Goal: Task Accomplishment & Management: Use online tool/utility

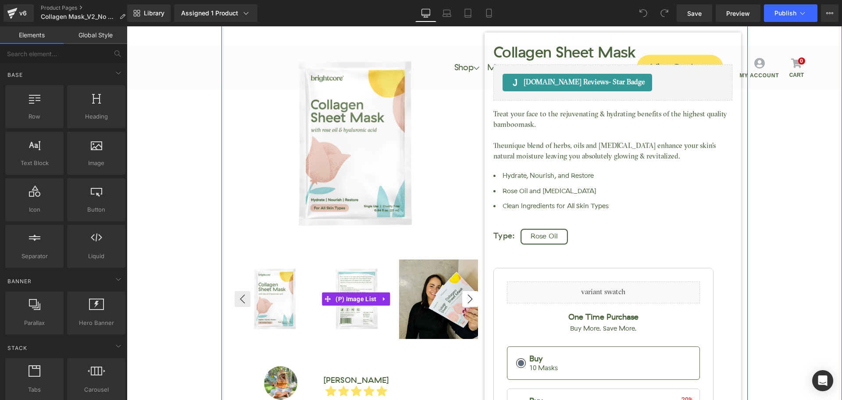
click at [469, 297] on button "›" at bounding box center [470, 299] width 16 height 16
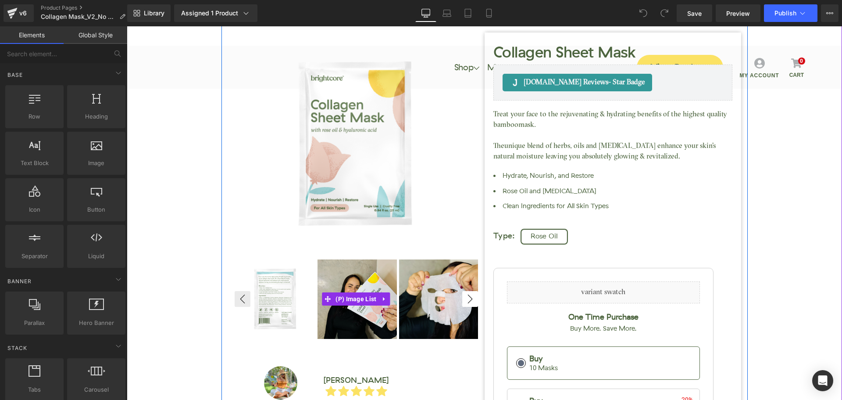
click at [469, 297] on button "›" at bounding box center [470, 299] width 16 height 16
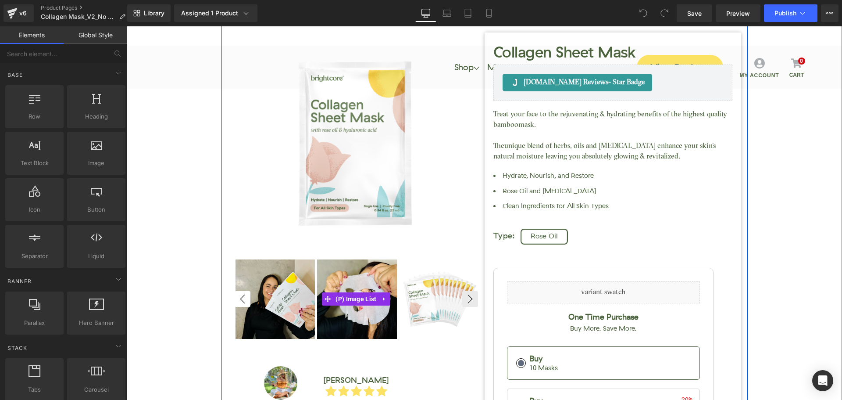
click at [238, 297] on button "‹" at bounding box center [243, 299] width 16 height 16
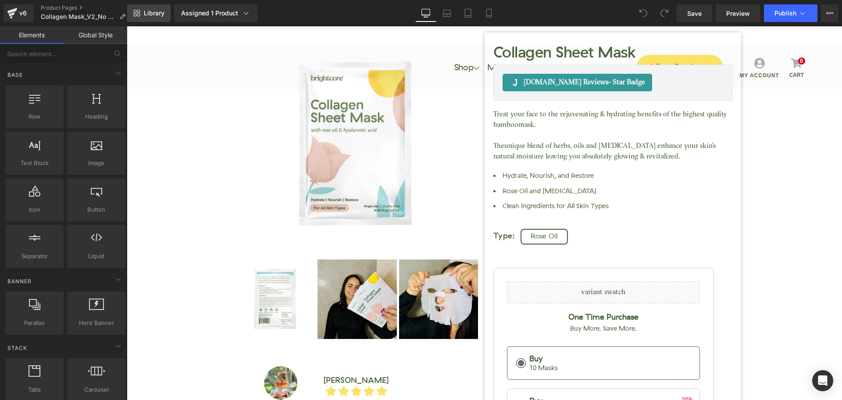
click at [156, 16] on span "Library" at bounding box center [154, 13] width 21 height 8
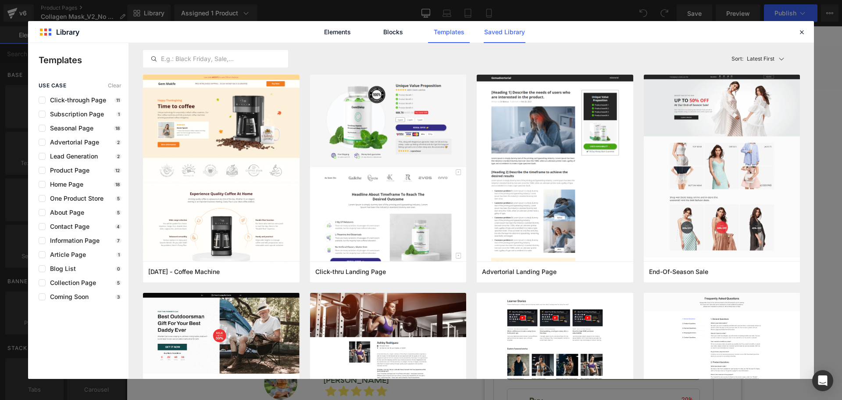
click at [522, 29] on link "Saved Library" at bounding box center [505, 32] width 42 height 22
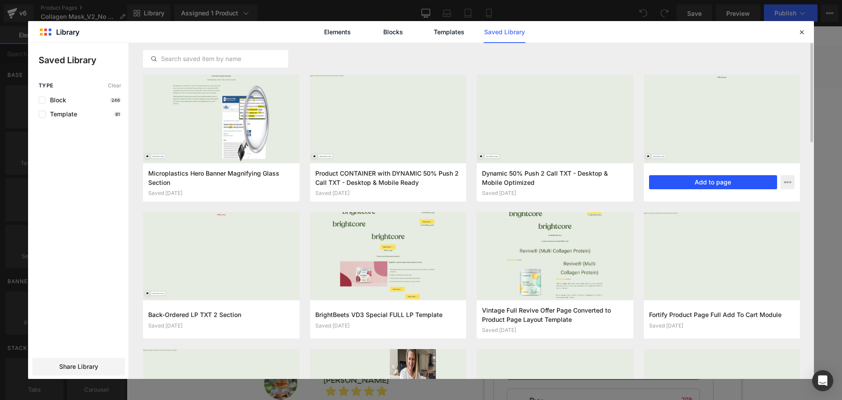
click at [724, 180] on button "Add to page" at bounding box center [713, 182] width 129 height 14
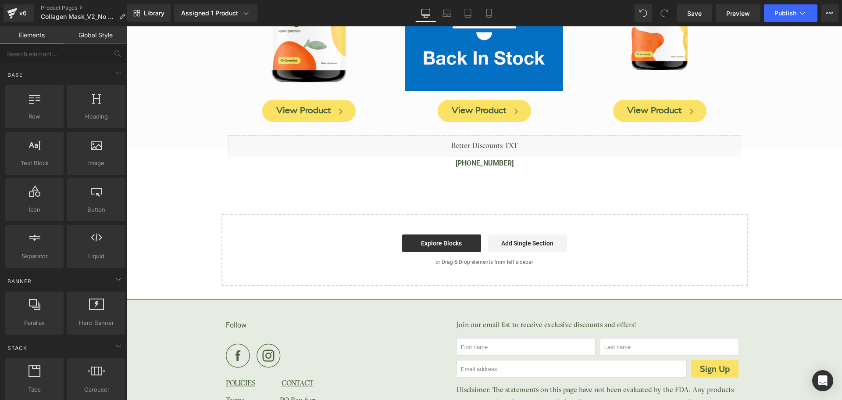
scroll to position [3404, 0]
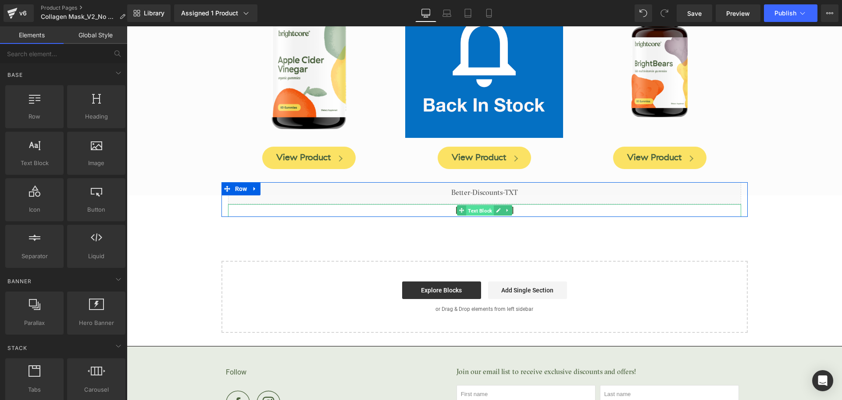
click at [481, 205] on span "Text Block" at bounding box center [480, 210] width 28 height 11
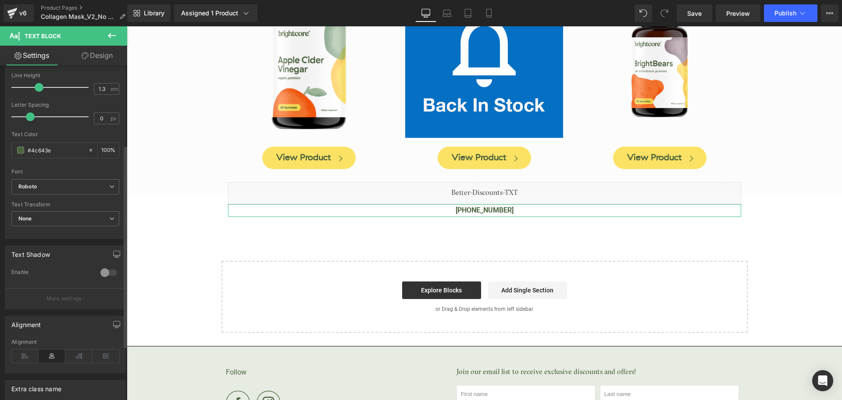
scroll to position [132, 0]
click at [46, 154] on div "#4c643e" at bounding box center [50, 148] width 76 height 15
click at [49, 148] on input "#4c643e" at bounding box center [56, 149] width 56 height 10
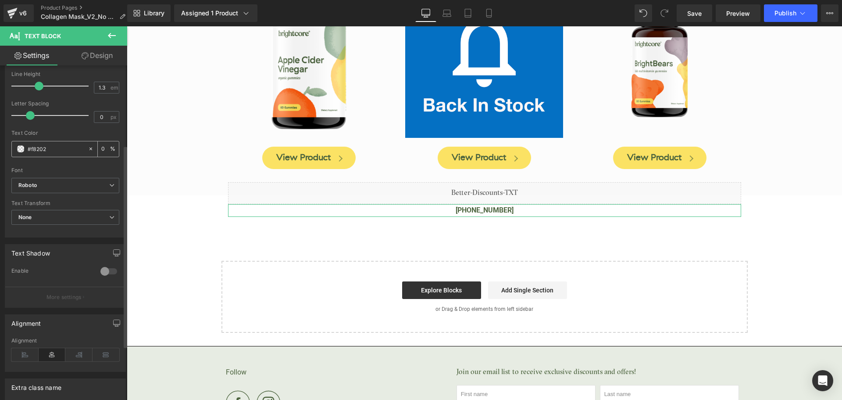
type input "#f82020"
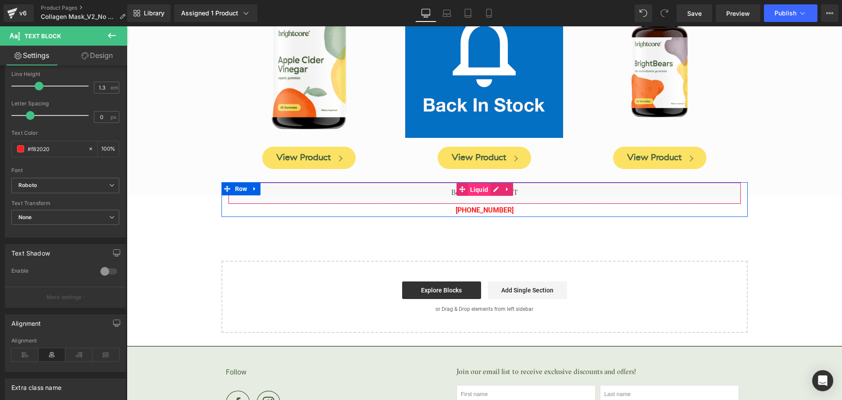
click at [479, 183] on span "Liquid" at bounding box center [479, 189] width 23 height 13
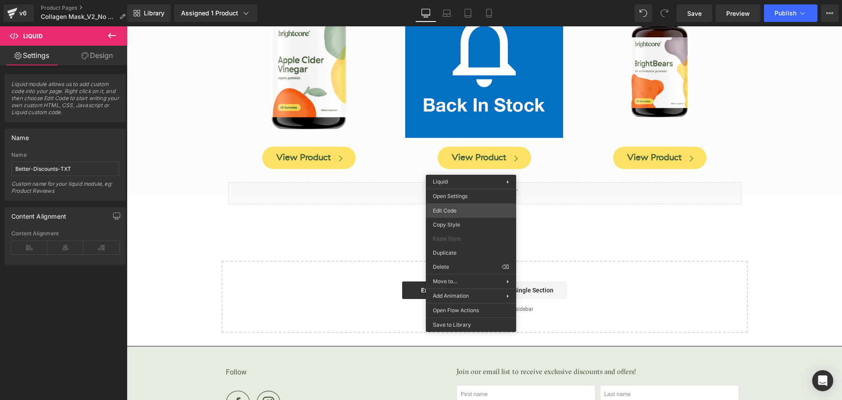
click at [453, 0] on div "Liquid You are previewing how the will restyle your page. You can not edit Elem…" at bounding box center [421, 0] width 842 height 0
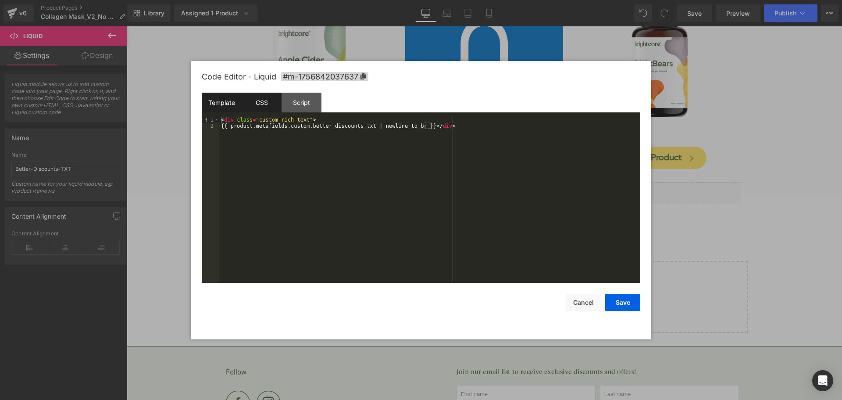
click at [262, 106] on div "CSS" at bounding box center [262, 103] width 40 height 20
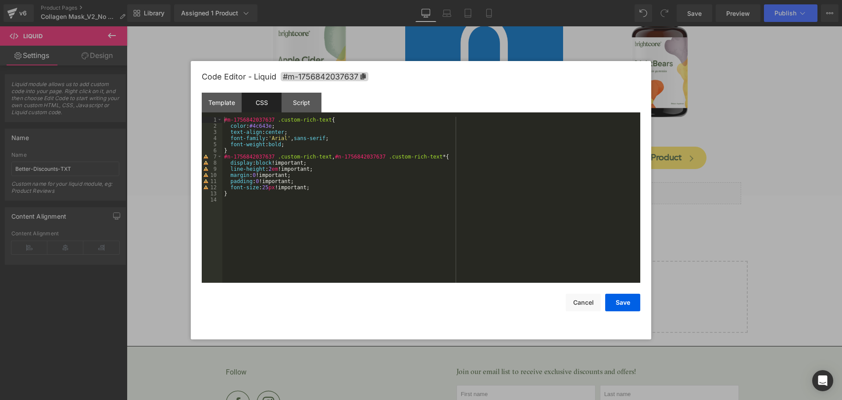
click at [259, 129] on div "#m-1756842037637 .custom-rich-text { color : #4c643e ; text-align : center ; fo…" at bounding box center [431, 206] width 418 height 178
click at [261, 127] on div "#m-1756842037637 .custom-rich-text { color : #4c643e ; text-align : center ; fo…" at bounding box center [431, 206] width 418 height 178
click at [626, 305] on button "Save" at bounding box center [622, 302] width 35 height 18
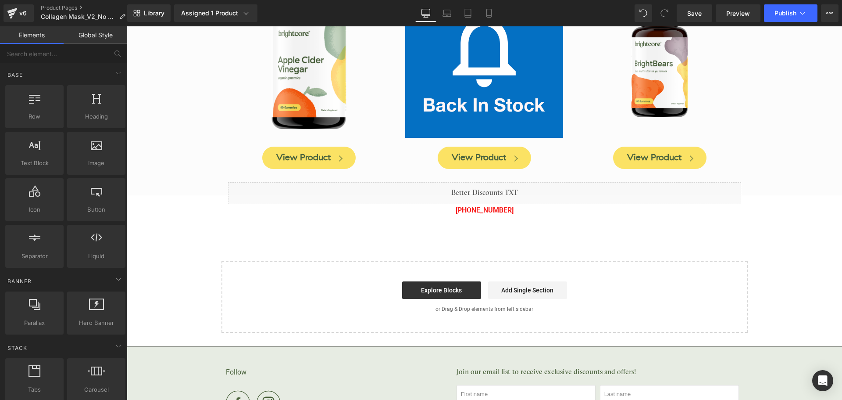
click at [702, 16] on span "Save" at bounding box center [694, 13] width 14 height 9
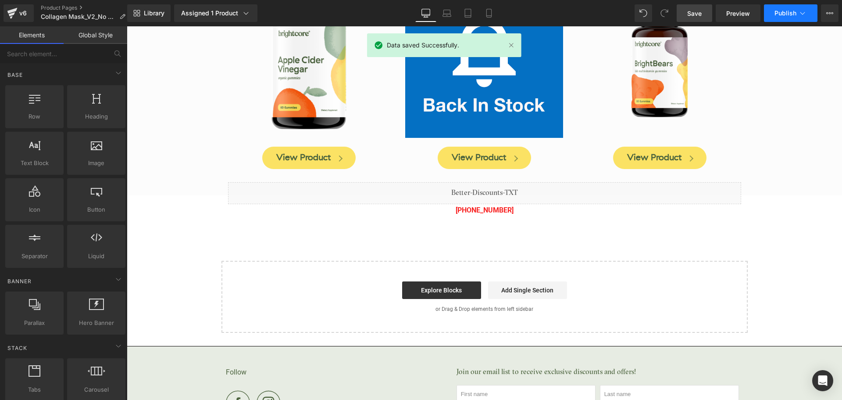
click at [781, 14] on span "Publish" at bounding box center [786, 13] width 22 height 7
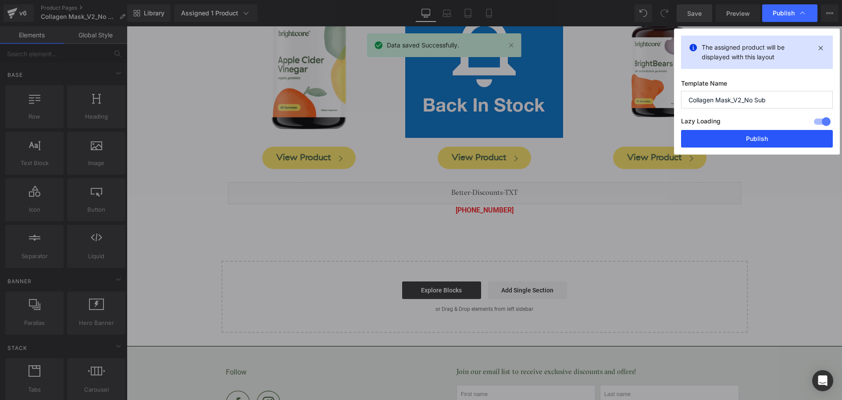
click at [765, 136] on button "Publish" at bounding box center [757, 139] width 152 height 18
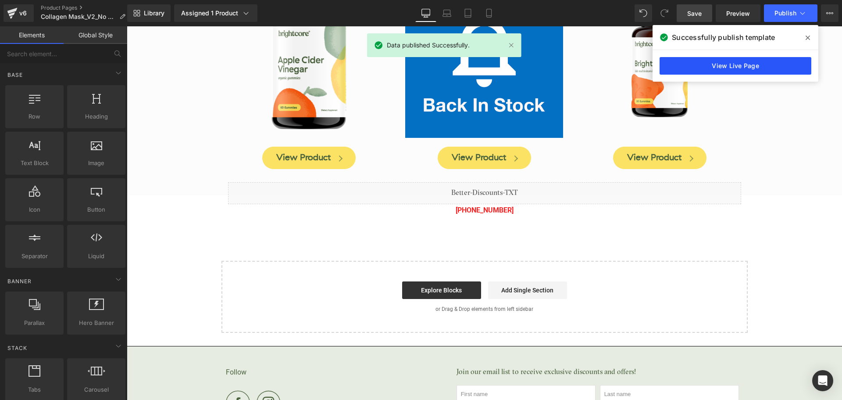
click at [770, 69] on link "View Live Page" at bounding box center [736, 66] width 152 height 18
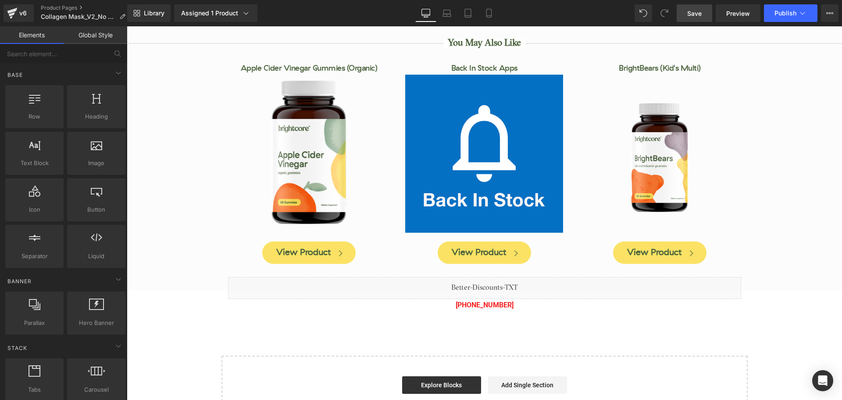
scroll to position [3229, 0]
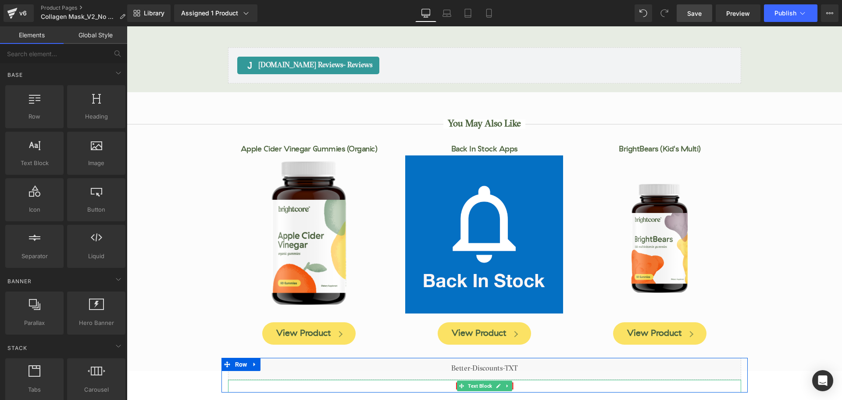
click at [525, 379] on p "[PHONE_NUMBER]" at bounding box center [484, 385] width 513 height 13
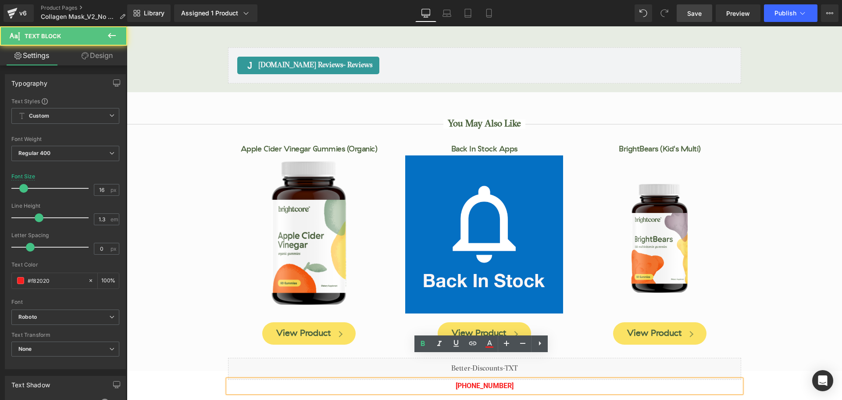
drag, startPoint x: 477, startPoint y: 361, endPoint x: 543, endPoint y: 361, distance: 66.2
click at [543, 379] on p "[PHONE_NUMBER]" at bounding box center [484, 385] width 513 height 13
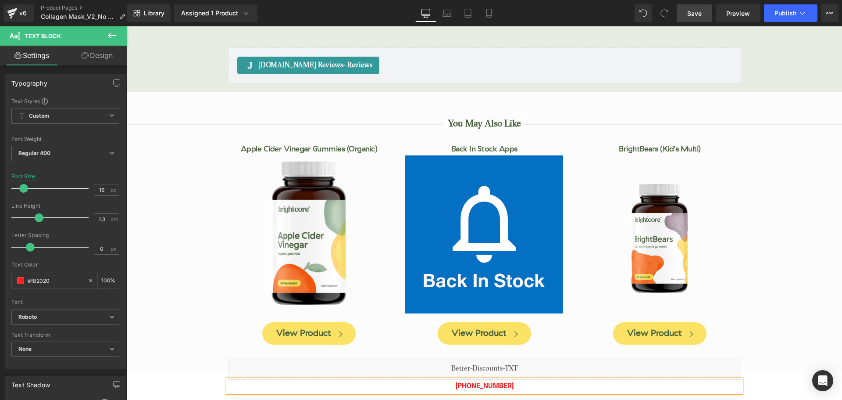
click at [691, 15] on span "Save" at bounding box center [694, 13] width 14 height 9
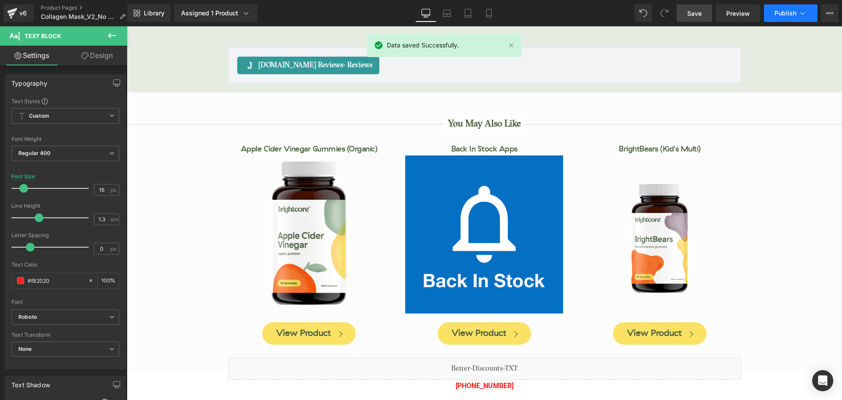
click at [783, 15] on span "Publish" at bounding box center [786, 13] width 22 height 7
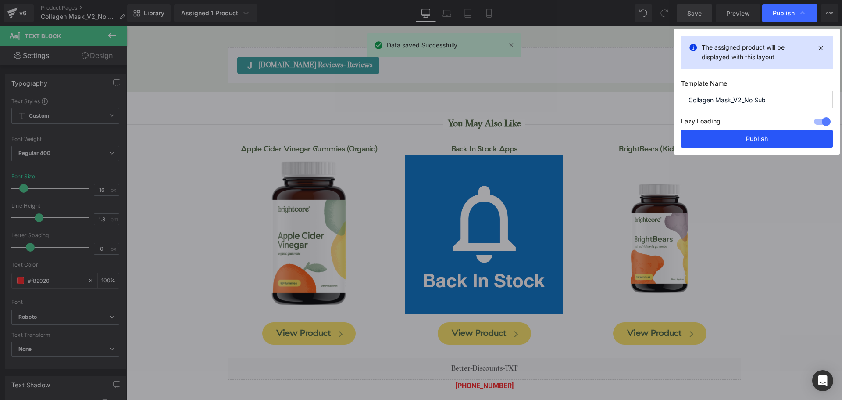
click at [795, 140] on button "Publish" at bounding box center [757, 139] width 152 height 18
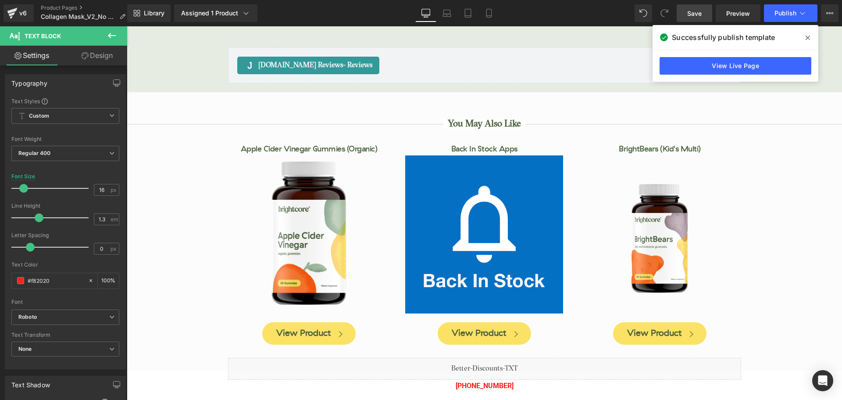
click at [809, 39] on icon at bounding box center [808, 37] width 4 height 7
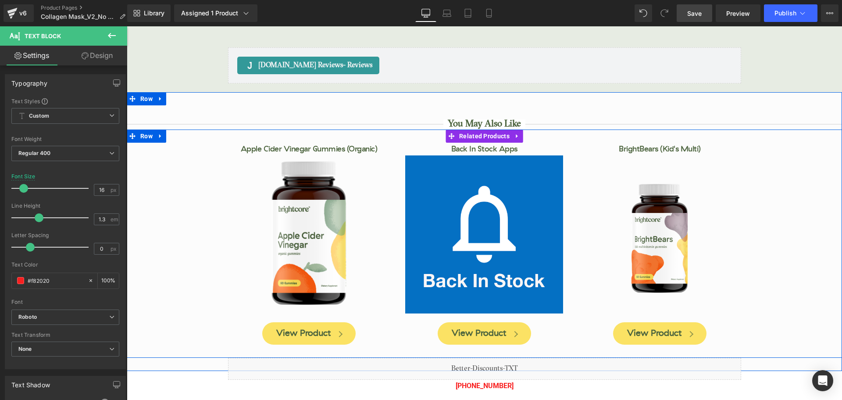
click at [778, 167] on div "Apple Cider Vinegar Gummies (Organic) (P) Title (P) Image" at bounding box center [485, 243] width 716 height 228
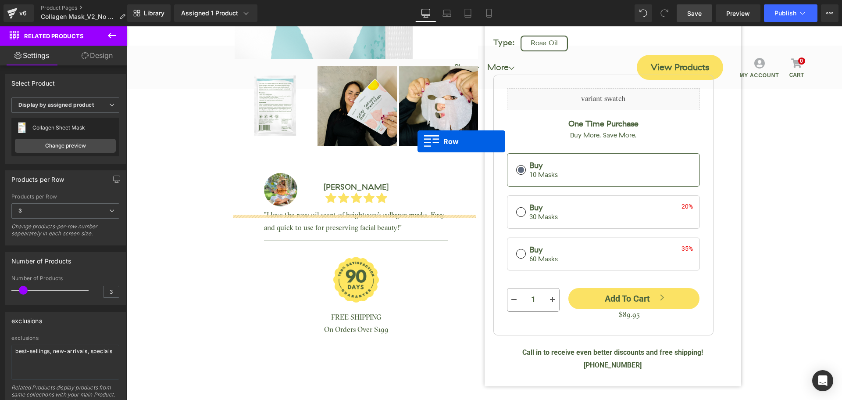
scroll to position [307, 0]
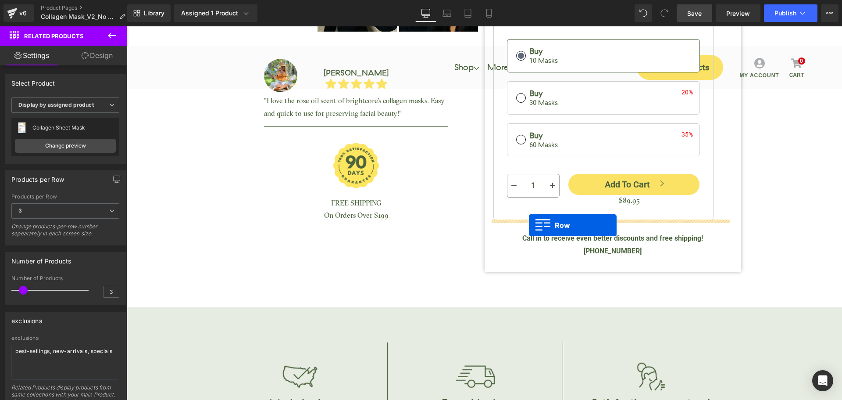
drag, startPoint x: 225, startPoint y: 209, endPoint x: 529, endPoint y: 225, distance: 304.9
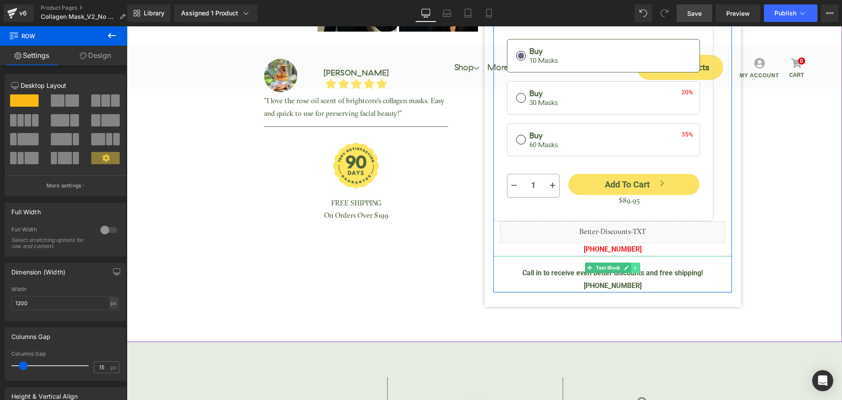
click at [633, 267] on icon at bounding box center [635, 267] width 5 height 5
click at [636, 266] on link at bounding box center [640, 267] width 9 height 11
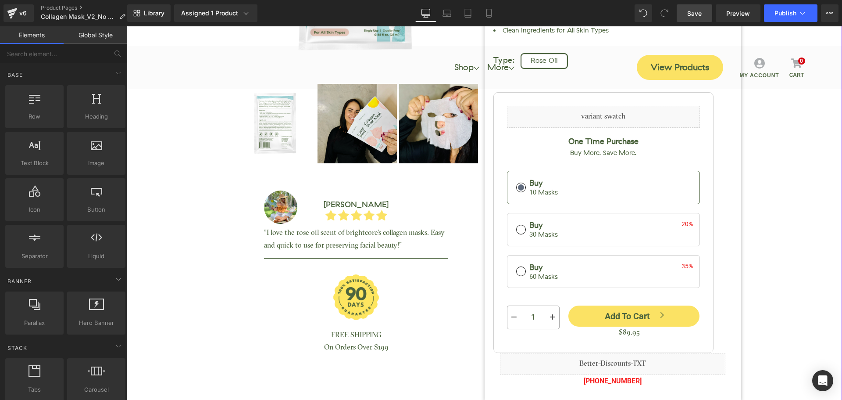
scroll to position [88, 0]
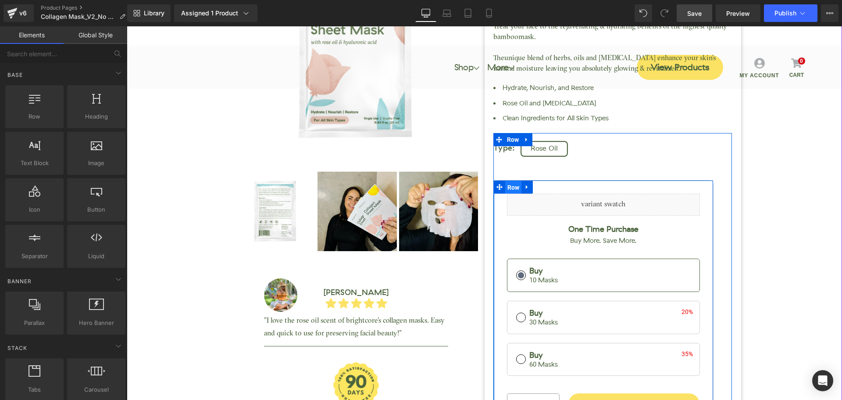
click at [506, 185] on span "Row" at bounding box center [513, 187] width 17 height 13
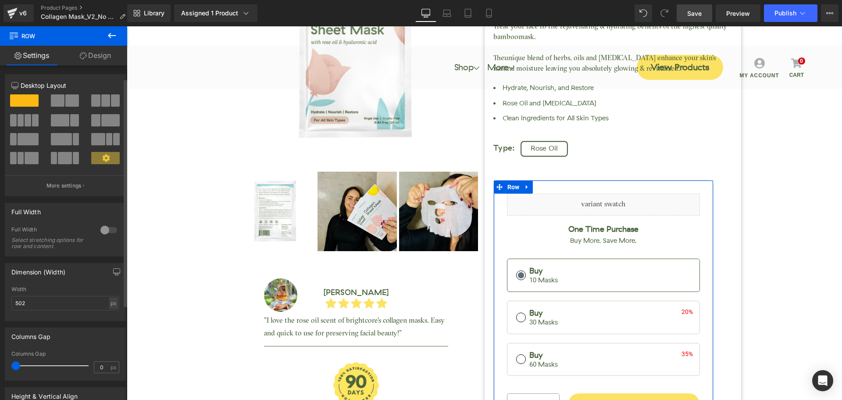
scroll to position [158, 0]
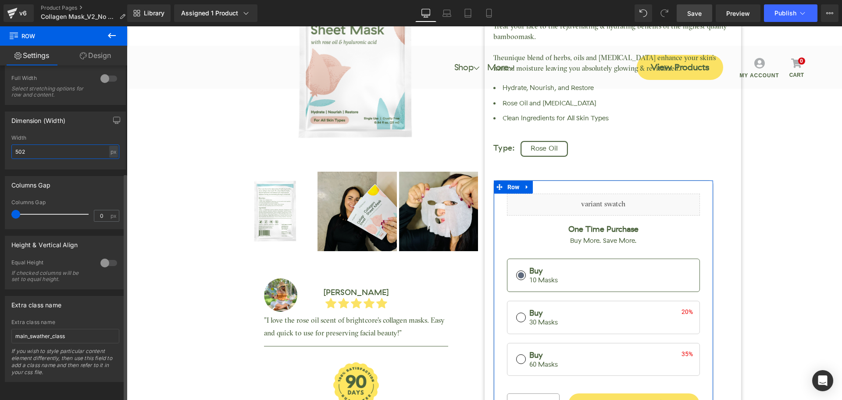
click at [56, 149] on input "502" at bounding box center [65, 151] width 108 height 14
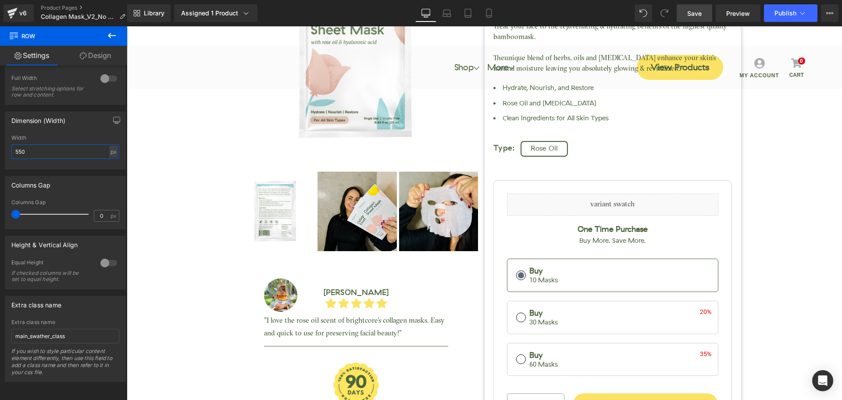
type input "550"
click at [695, 7] on link "Save" at bounding box center [695, 13] width 36 height 18
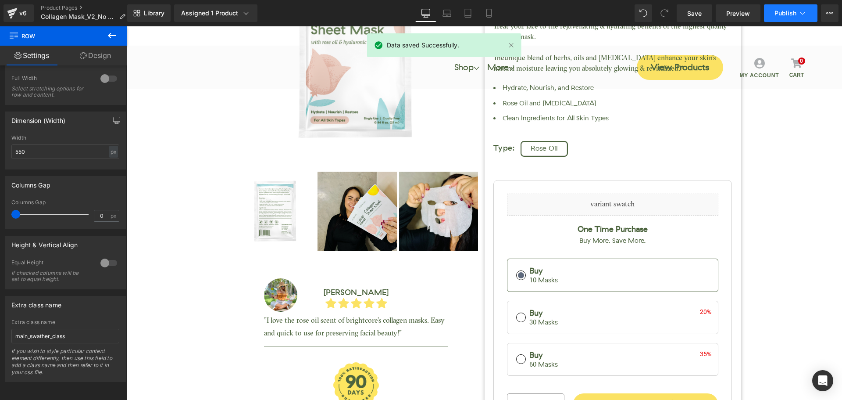
click at [779, 18] on button "Publish" at bounding box center [791, 13] width 54 height 18
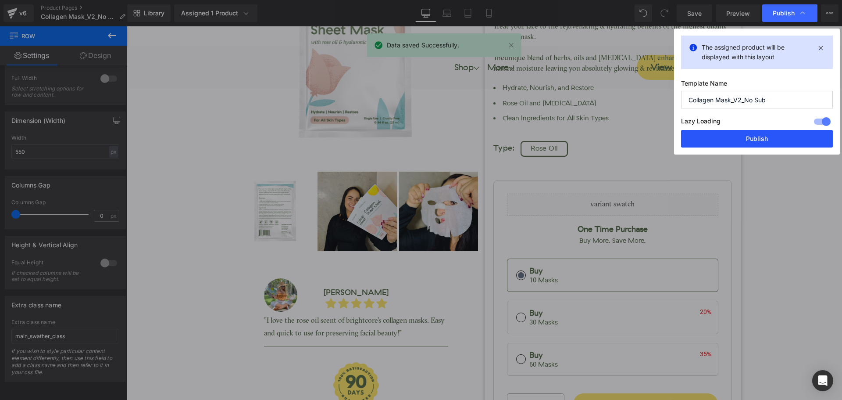
click at [781, 143] on button "Publish" at bounding box center [757, 139] width 152 height 18
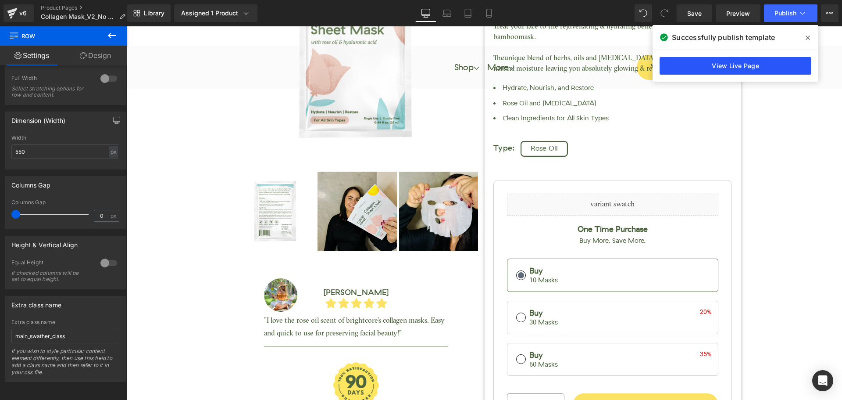
click at [772, 68] on link "View Live Page" at bounding box center [736, 66] width 152 height 18
